Goal: Transaction & Acquisition: Book appointment/travel/reservation

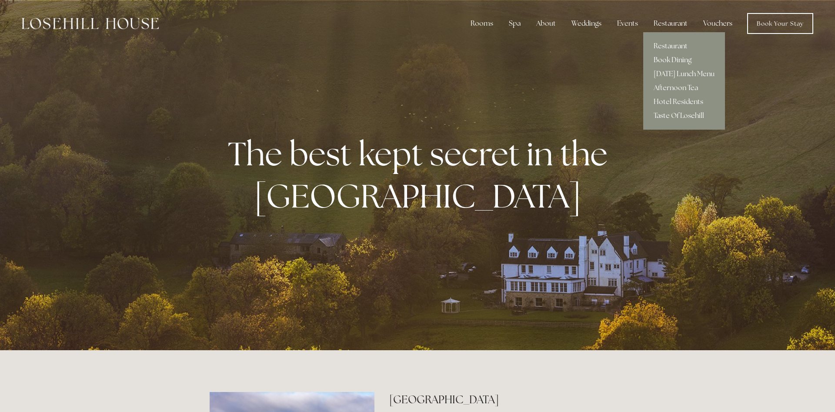
click at [672, 60] on link "Book Dining" at bounding box center [684, 60] width 82 height 14
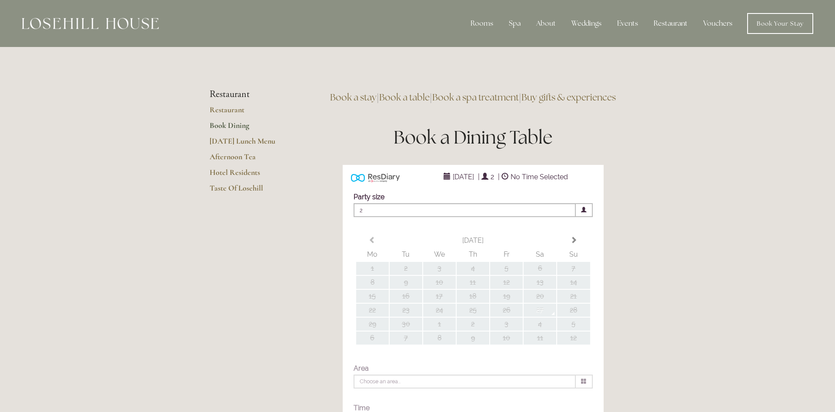
type input "Any Area"
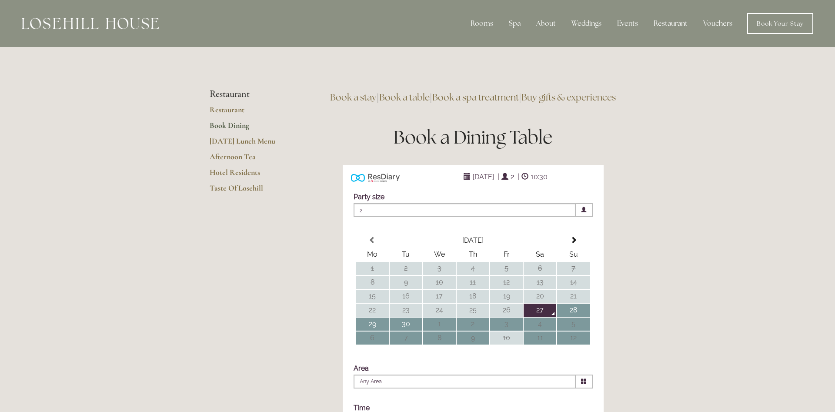
click at [421, 93] on link "Book a table" at bounding box center [404, 97] width 50 height 12
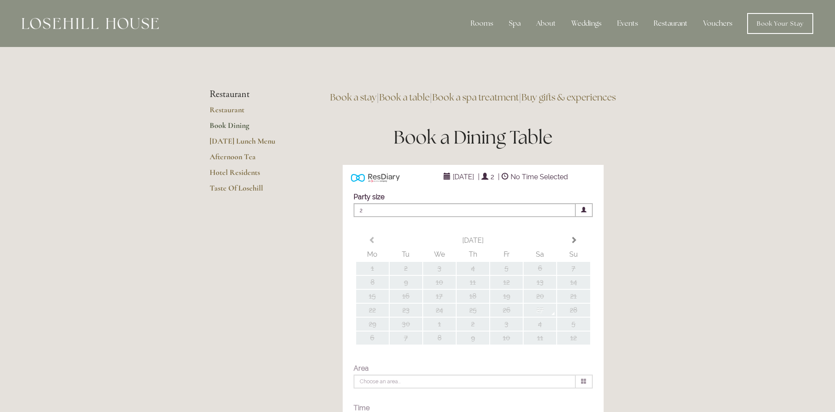
type input "Any Area"
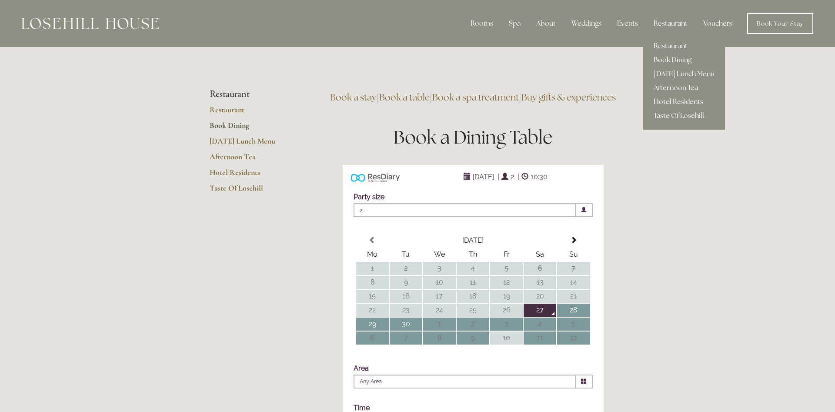
click at [668, 45] on link "Restaurant" at bounding box center [684, 46] width 82 height 14
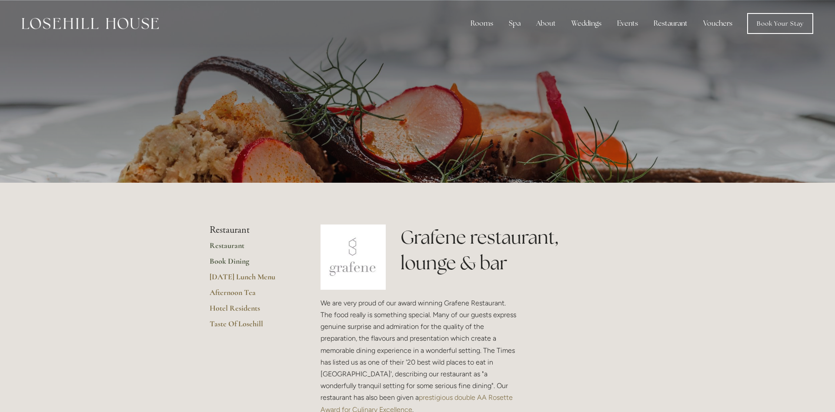
click at [233, 260] on link "Book Dining" at bounding box center [251, 264] width 83 height 16
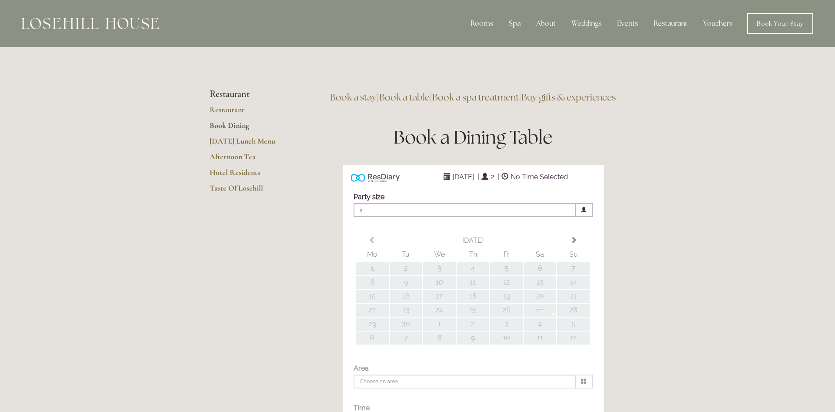
type input "Any Area"
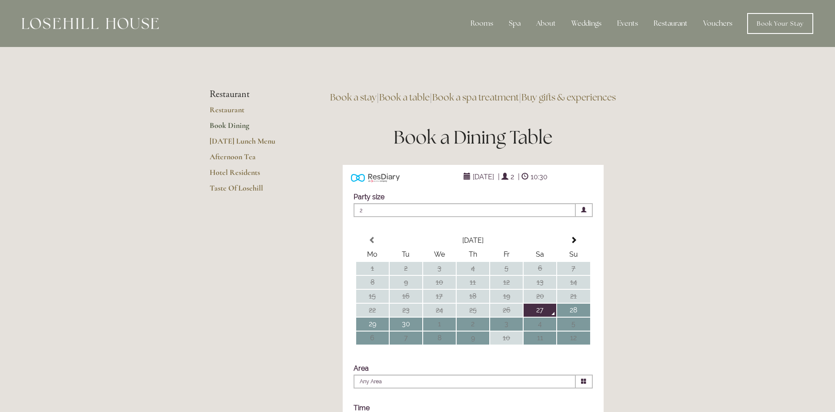
click at [422, 94] on link "Book a table" at bounding box center [404, 97] width 50 height 12
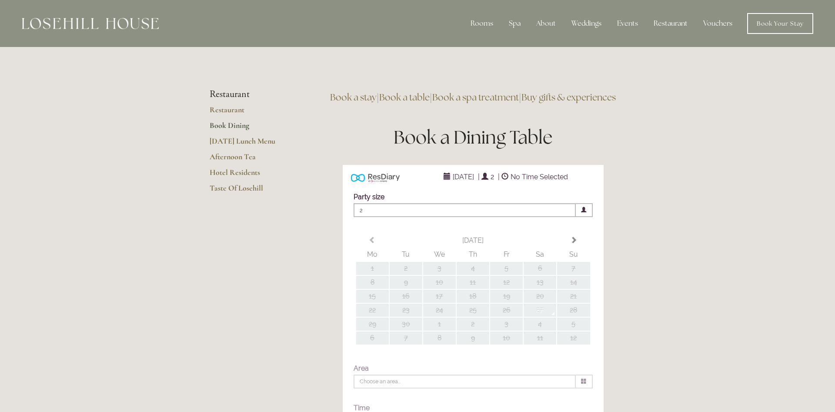
type input "Any Area"
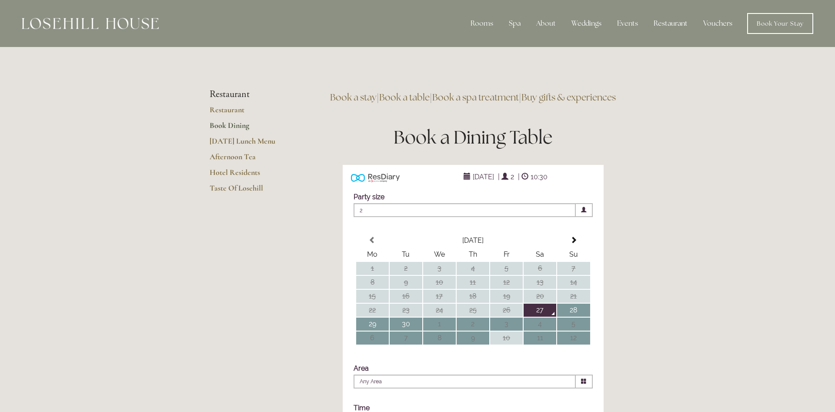
click at [423, 97] on link "Book a table" at bounding box center [404, 97] width 50 height 12
click at [541, 317] on td "27" at bounding box center [540, 310] width 33 height 13
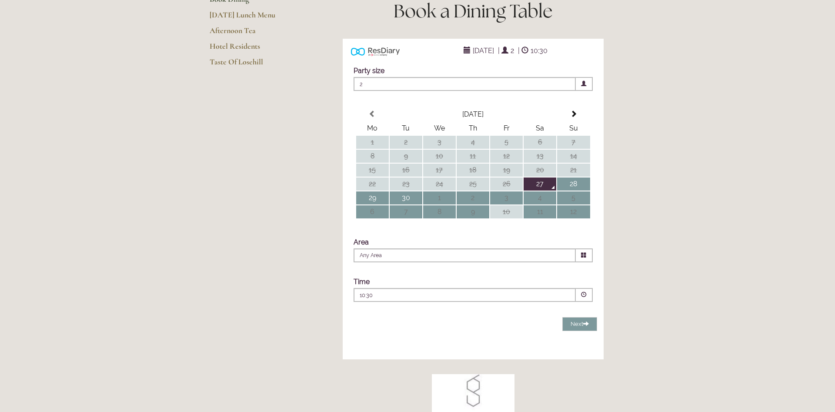
scroll to position [160, 0]
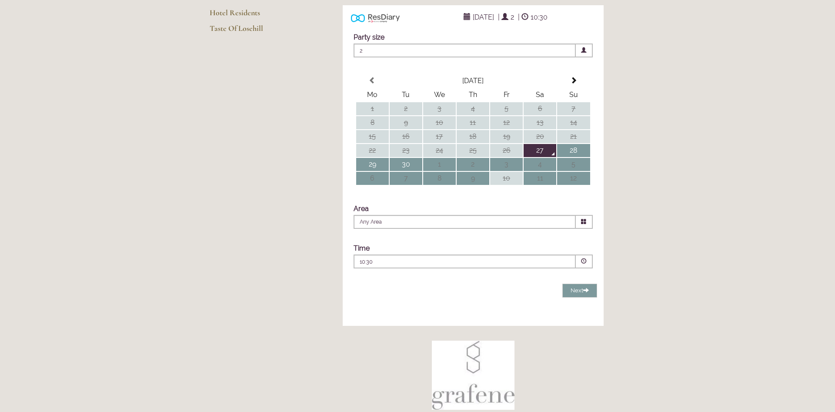
click at [581, 224] on icon at bounding box center [584, 222] width 6 height 6
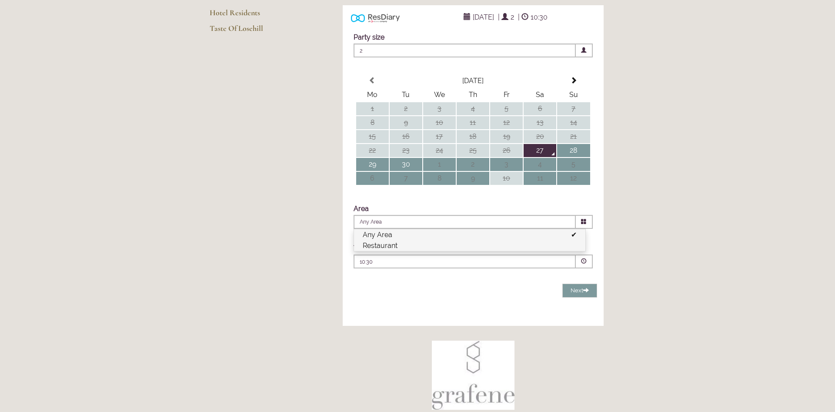
click at [508, 251] on li "Restaurant" at bounding box center [469, 245] width 231 height 11
type input "Restaurant"
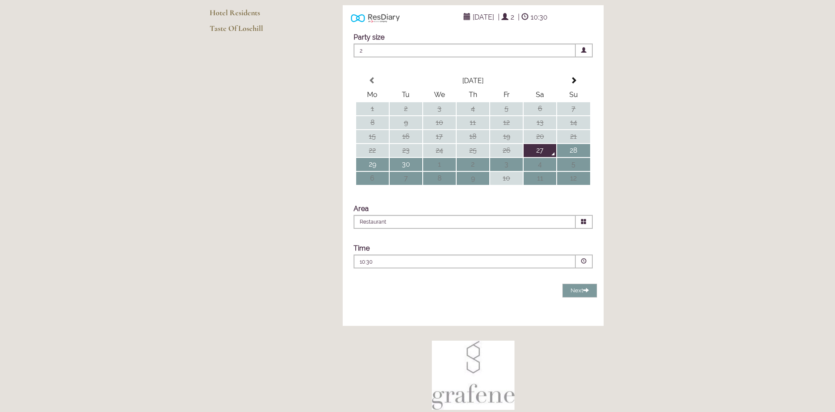
click at [515, 266] on p "10:30" at bounding box center [438, 262] width 157 height 8
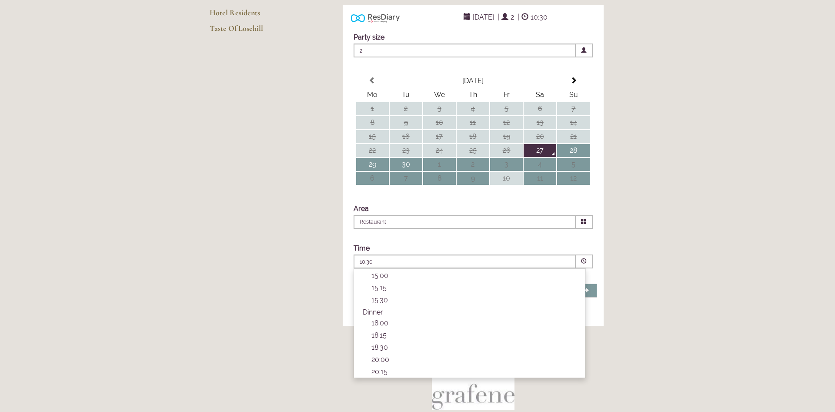
scroll to position [240, 0]
click at [422, 327] on p "18:00" at bounding box center [473, 322] width 205 height 8
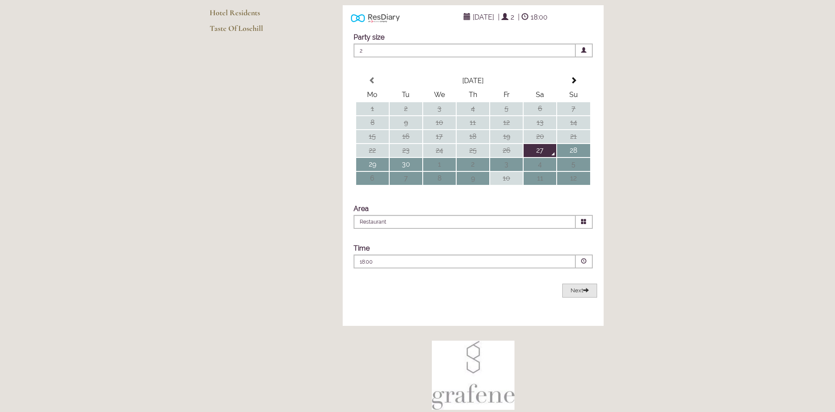
click at [582, 294] on span "Next" at bounding box center [580, 290] width 18 height 7
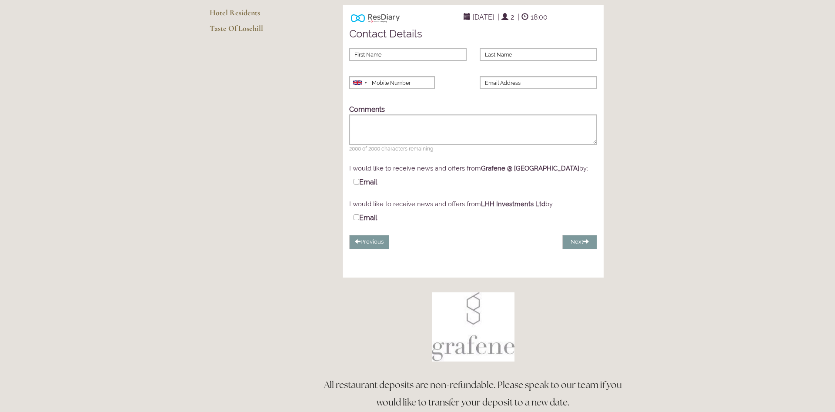
scroll to position [0, 0]
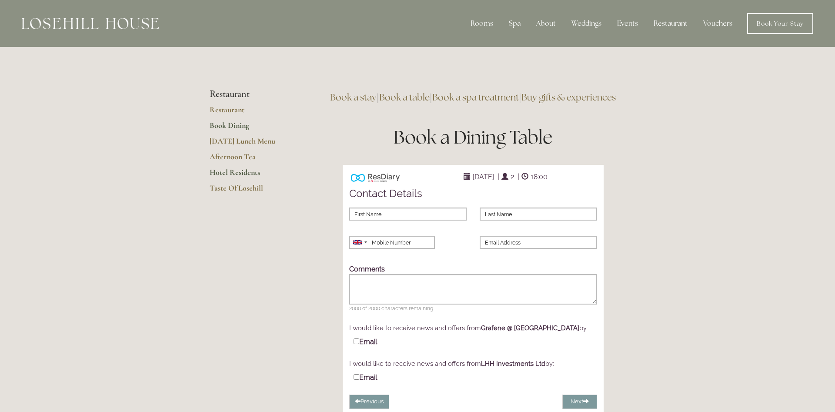
click at [249, 173] on link "Hotel Residents" at bounding box center [251, 175] width 83 height 16
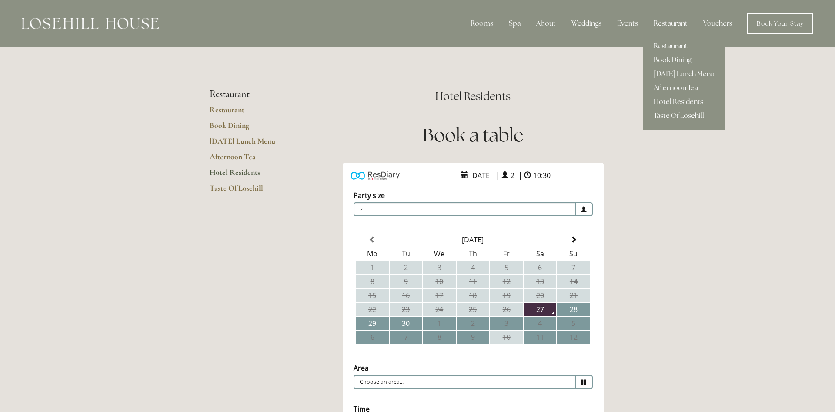
click at [679, 21] on div "Restaurant" at bounding box center [671, 23] width 48 height 17
